Goal: Task Accomplishment & Management: Manage account settings

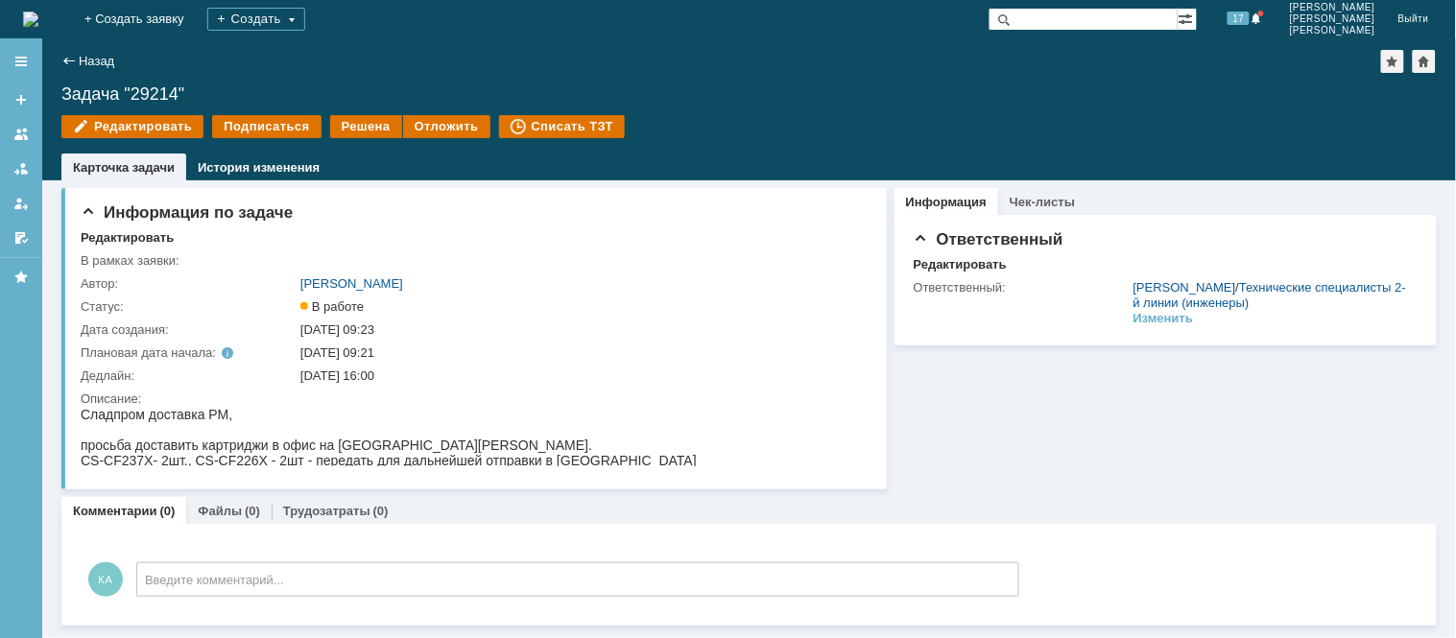
click at [38, 27] on img at bounding box center [30, 19] width 15 height 15
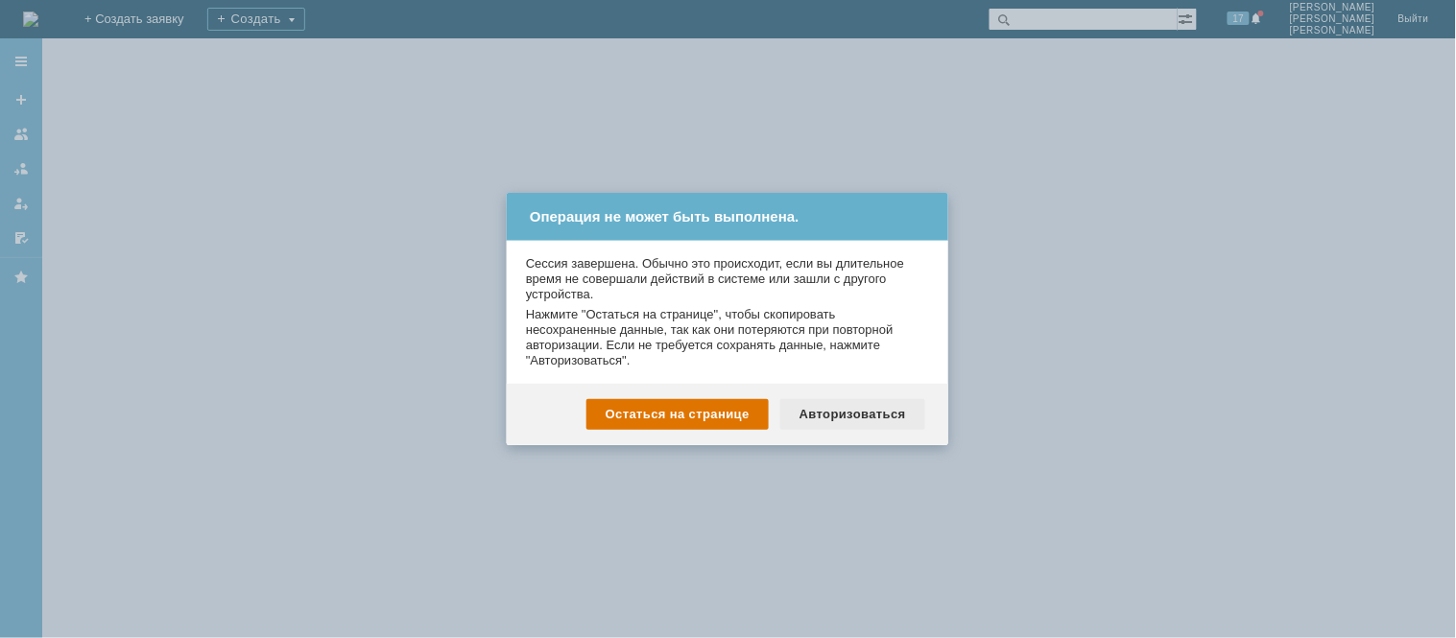
click at [825, 416] on div "Авторизоваться" at bounding box center [852, 414] width 145 height 31
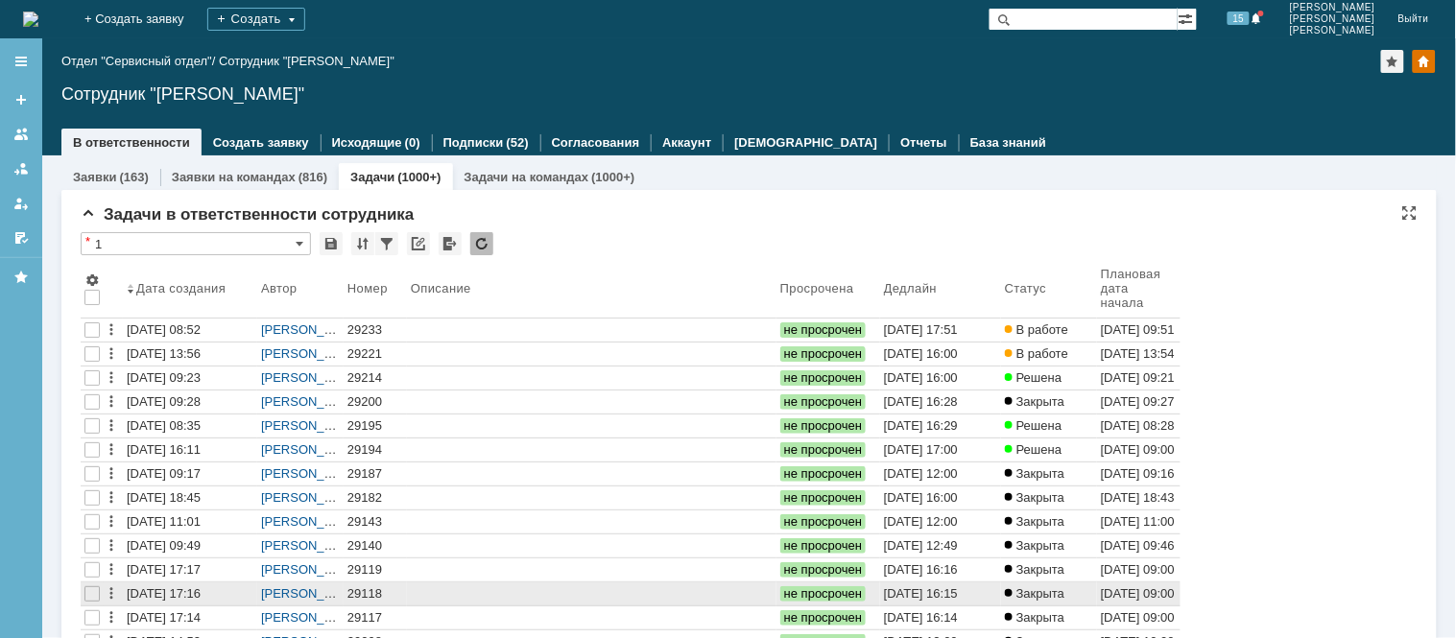
click at [943, 599] on div "29.09.2025 16:15" at bounding box center [921, 593] width 74 height 14
